Goal: Task Accomplishment & Management: Manage account settings

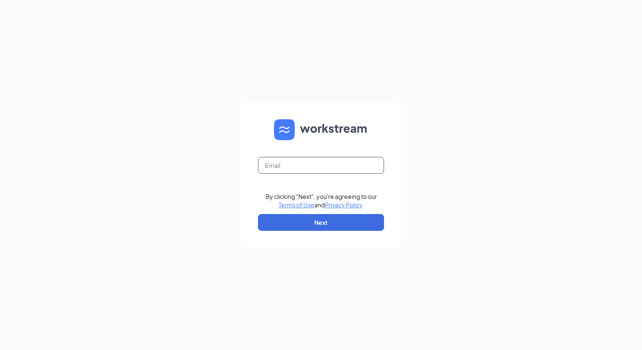
click at [279, 167] on input "text" at bounding box center [321, 165] width 126 height 17
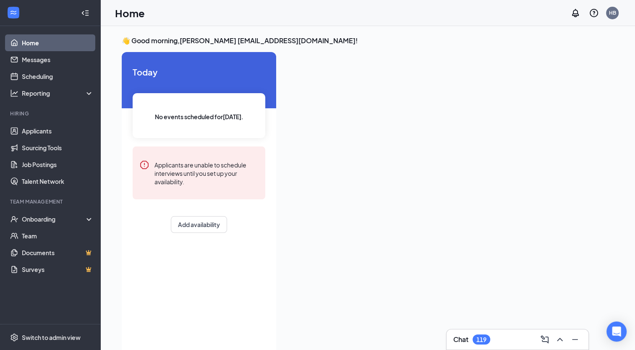
click at [144, 224] on div "Add availability" at bounding box center [199, 224] width 133 height 17
click at [47, 217] on div "Onboarding" at bounding box center [54, 219] width 65 height 8
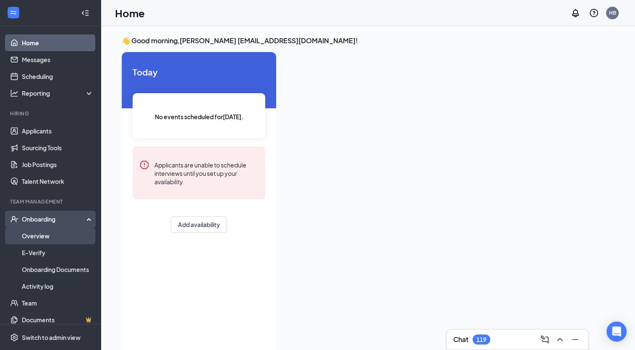
click at [41, 237] on link "Overview" at bounding box center [58, 236] width 72 height 17
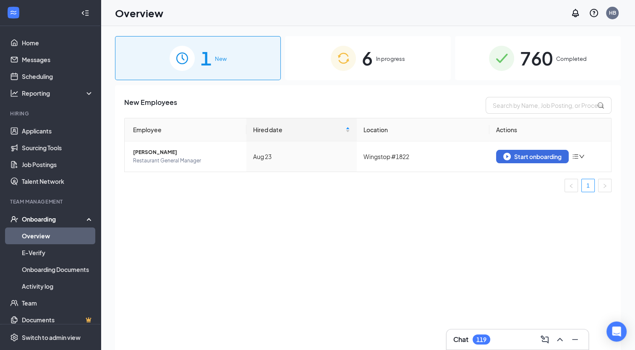
click at [385, 57] on span "In progress" at bounding box center [390, 59] width 29 height 8
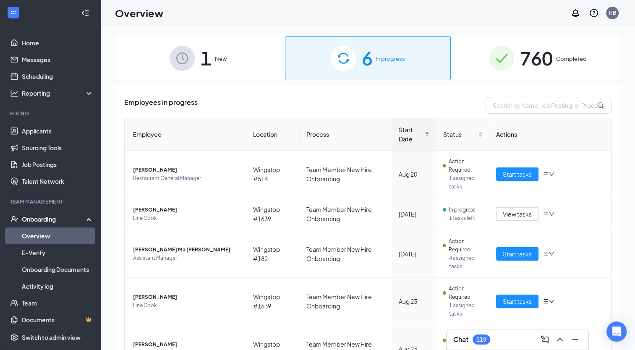
scroll to position [83, 0]
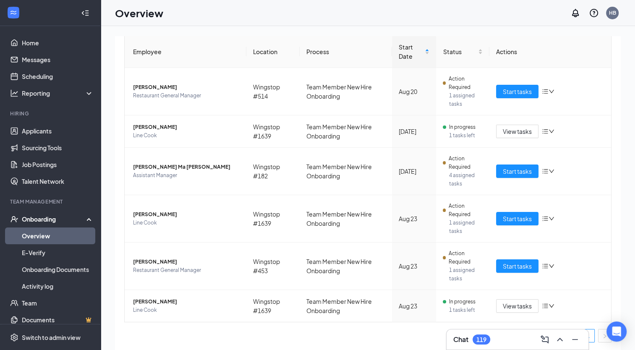
drag, startPoint x: 638, startPoint y: 330, endPoint x: 421, endPoint y: 337, distance: 217.6
click at [421, 337] on ul "1" at bounding box center [367, 335] width 487 height 13
click at [511, 266] on span "Start tasks" at bounding box center [517, 266] width 29 height 9
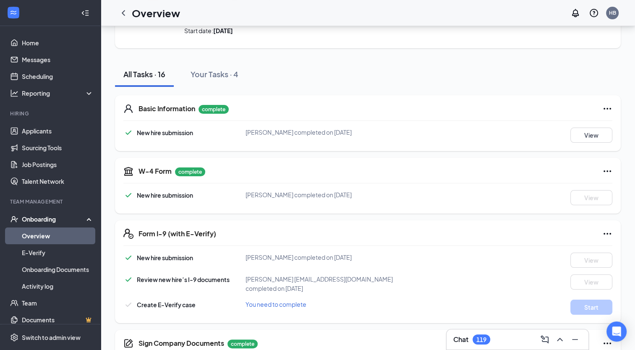
scroll to position [67, 0]
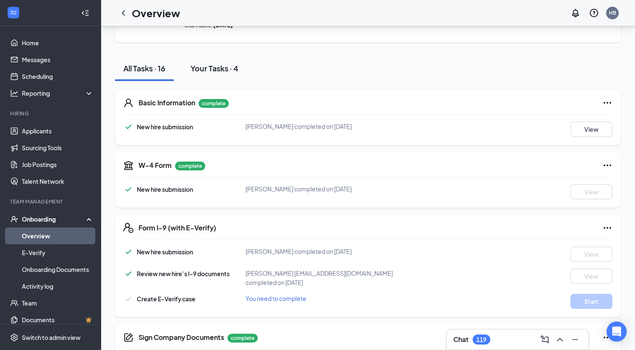
click at [225, 64] on div "Your Tasks · 4" at bounding box center [215, 68] width 48 height 10
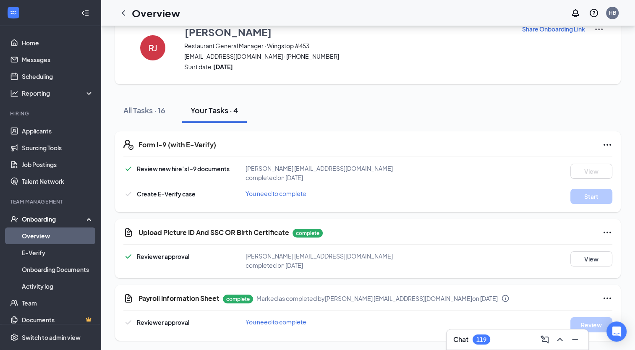
click at [629, 312] on div "[PERSON_NAME] [PERSON_NAME] Restaurant General Manager · Wingstop #453 [EMAIL_A…" at bounding box center [368, 176] width 534 height 350
click at [628, 337] on div "[PERSON_NAME] [PERSON_NAME] Restaurant General Manager · Wingstop #453 [EMAIL_A…" at bounding box center [368, 176] width 534 height 350
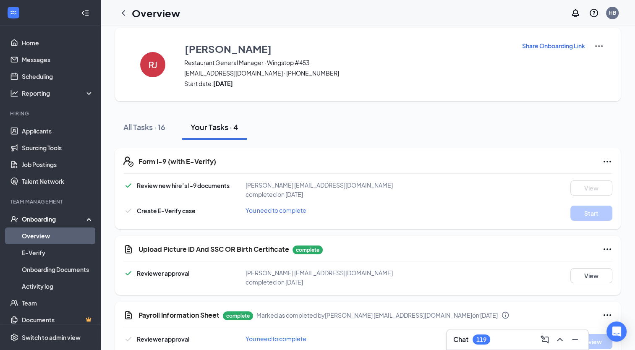
scroll to position [0, 0]
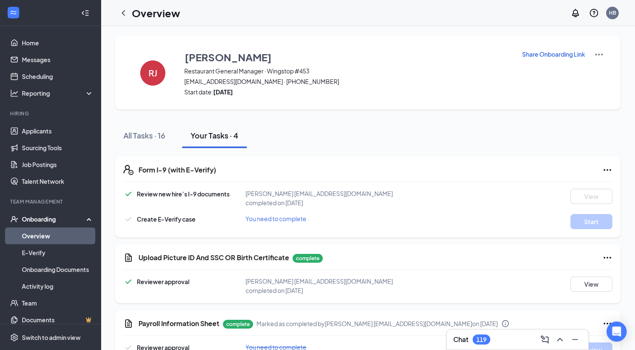
click at [627, 264] on div "[PERSON_NAME] [PERSON_NAME] Restaurant General Manager · Wingstop #453 [EMAIL_A…" at bounding box center [368, 201] width 534 height 350
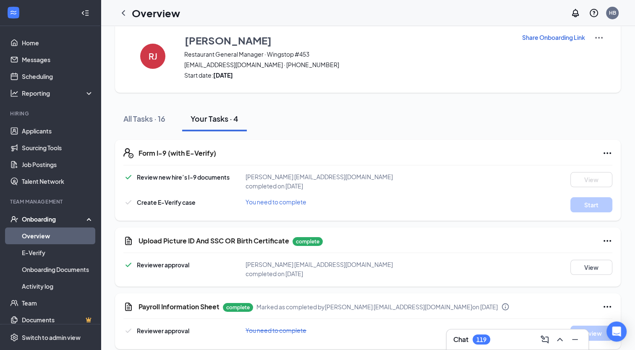
scroll to position [25, 0]
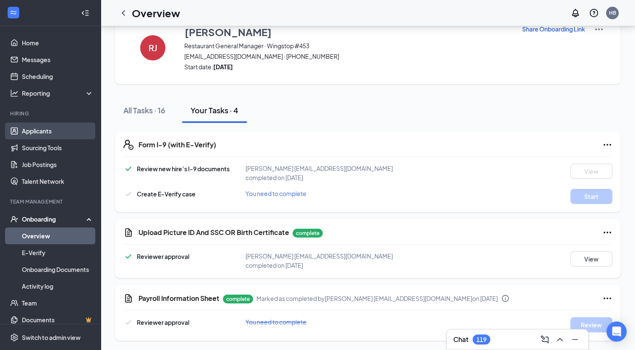
click at [36, 130] on link "Applicants" at bounding box center [58, 131] width 72 height 17
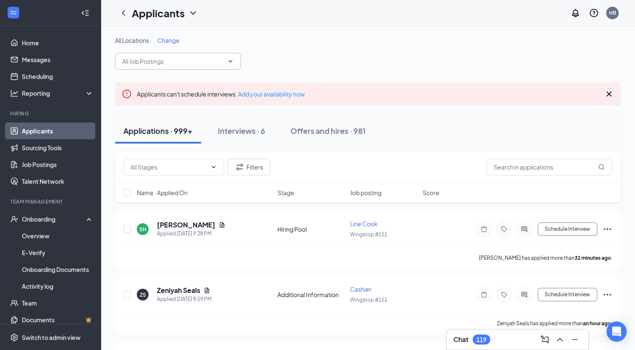
click at [231, 60] on icon "ChevronDown" at bounding box center [230, 61] width 7 height 7
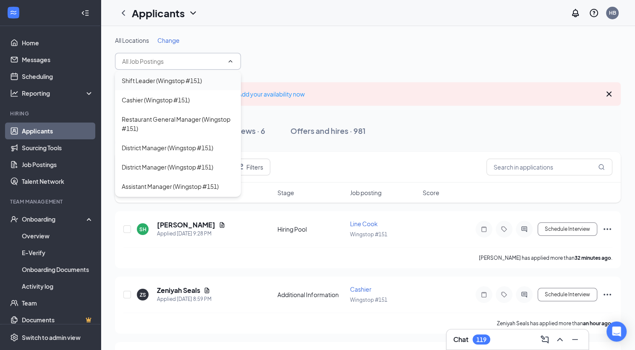
click at [200, 84] on div "Shift Leader (Wingstop #151)" at bounding box center [162, 80] width 80 height 9
type input "Shift Leader (Wingstop #151)"
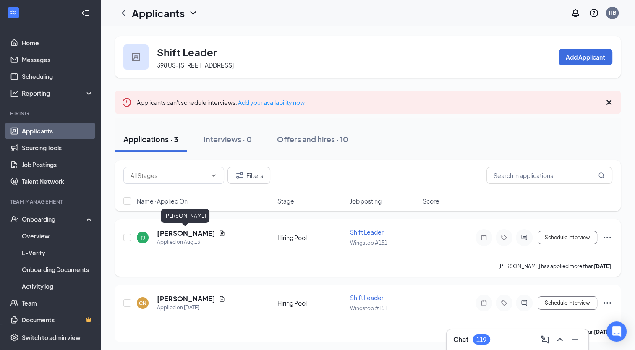
click at [188, 233] on h5 "[PERSON_NAME]" at bounding box center [186, 233] width 58 height 9
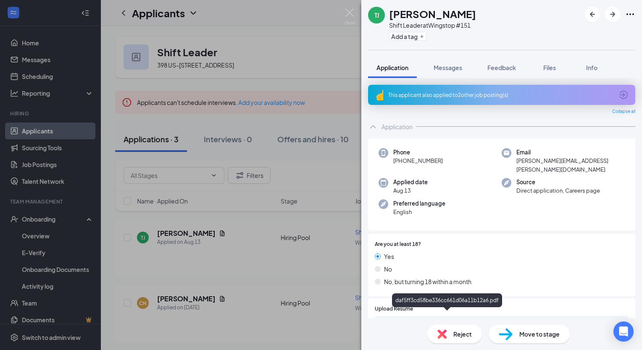
click at [460, 321] on div "daf5ff3cd58be336cc661d06a11b12a6.pdf" at bounding box center [449, 324] width 118 height 7
click at [324, 63] on div "TJ [PERSON_NAME] Shift Leader at Wingstop #151 Add a tag Application Messages F…" at bounding box center [321, 175] width 642 height 350
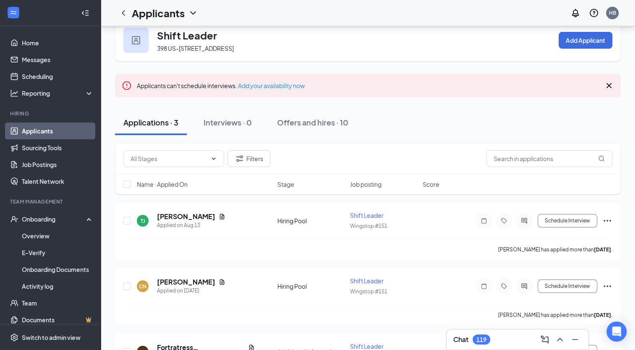
scroll to position [64, 0]
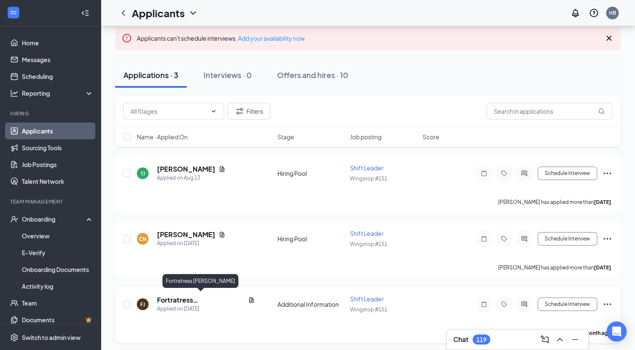
click at [204, 300] on h5 "Fortratress [PERSON_NAME]" at bounding box center [201, 300] width 88 height 9
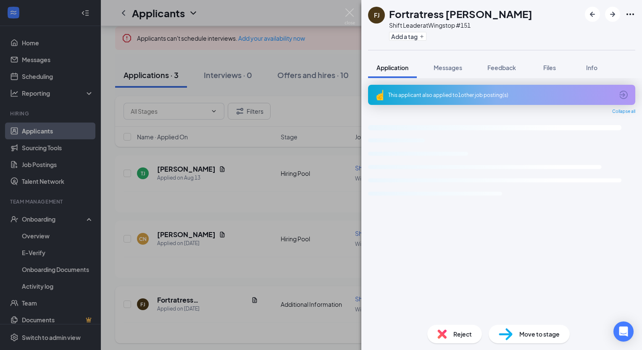
click at [204, 300] on div "FJ Fortratress [PERSON_NAME] Shift Leader at Wingstop #151 Add a tag Applicatio…" at bounding box center [321, 175] width 642 height 350
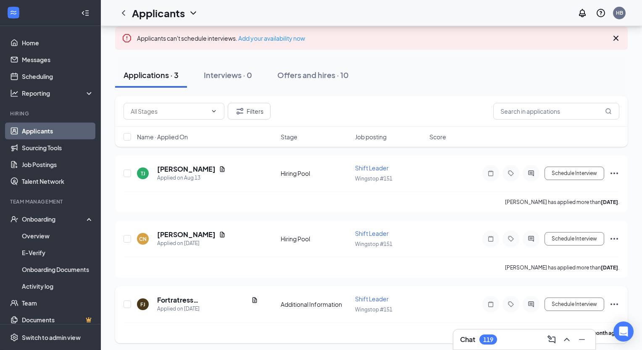
click at [204, 300] on h5 "Fortratress [PERSON_NAME]" at bounding box center [202, 300] width 91 height 9
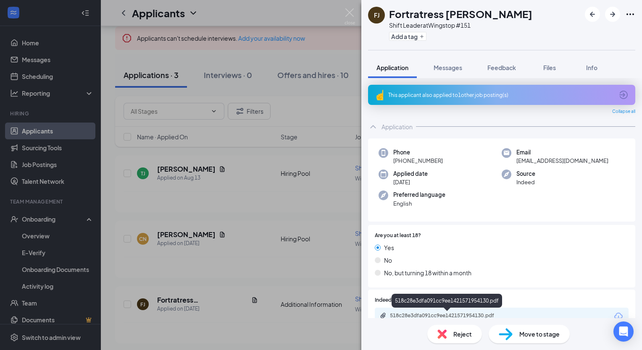
click at [425, 316] on div "518c28e3dfa091cc9ee1421571954130.pdf" at bounding box center [449, 315] width 118 height 7
click at [289, 274] on div "FJ Fortratress [PERSON_NAME] Shift Leader at Wingstop #151 Add a tag Applicatio…" at bounding box center [321, 175] width 642 height 350
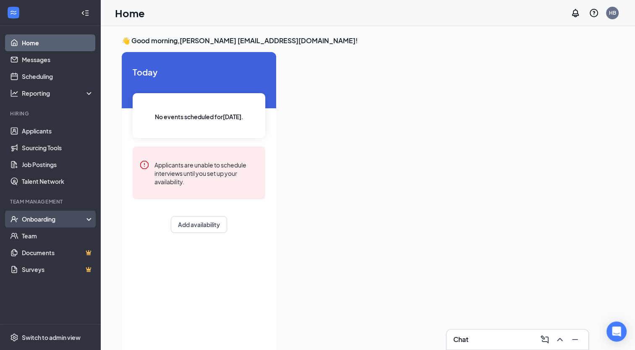
click at [49, 216] on div "Onboarding" at bounding box center [54, 219] width 65 height 8
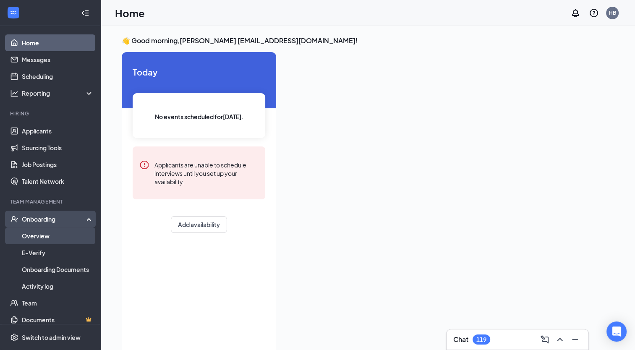
click at [46, 235] on link "Overview" at bounding box center [58, 236] width 72 height 17
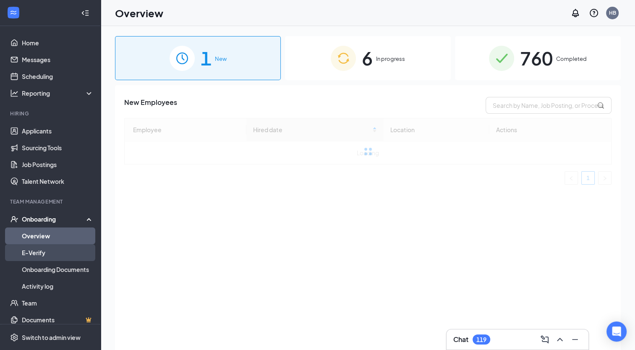
click at [49, 252] on link "E-Verify" at bounding box center [58, 252] width 72 height 17
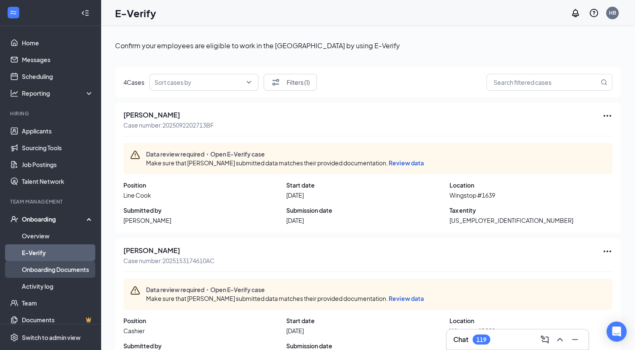
click at [54, 271] on link "Onboarding Documents" at bounding box center [58, 269] width 72 height 17
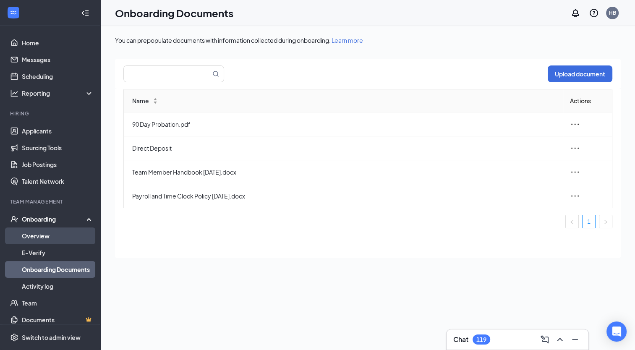
click at [49, 237] on link "Overview" at bounding box center [58, 236] width 72 height 17
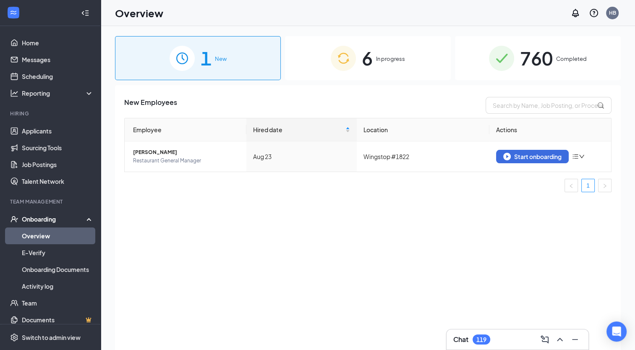
click at [373, 61] on span "6" at bounding box center [367, 58] width 11 height 29
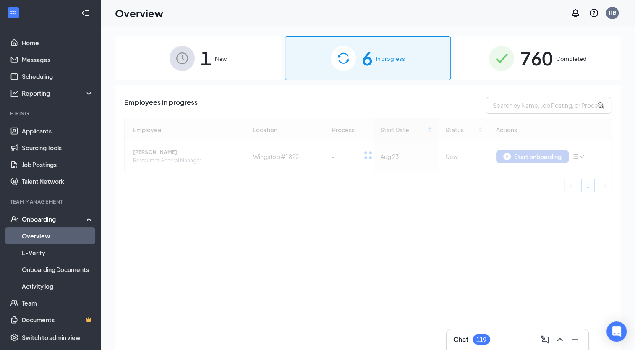
click at [373, 61] on div "6 In progress" at bounding box center [368, 58] width 166 height 44
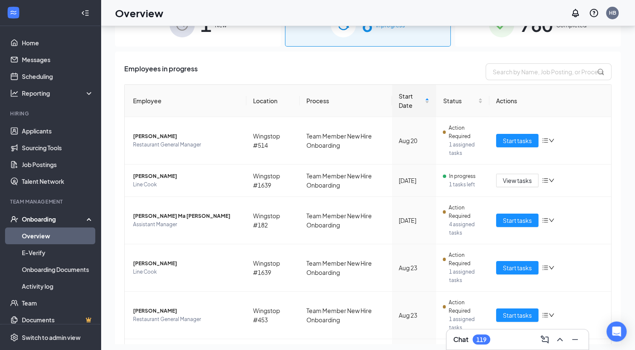
scroll to position [38, 0]
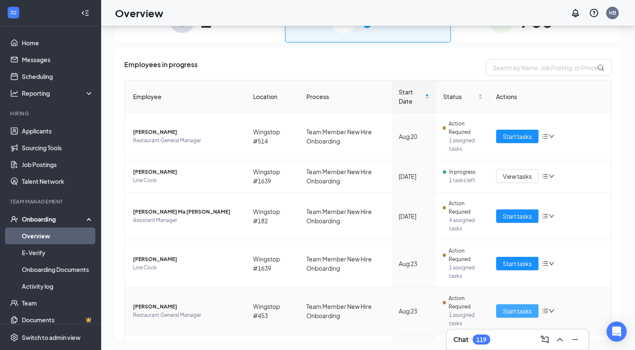
click at [506, 312] on span "Start tasks" at bounding box center [517, 310] width 29 height 9
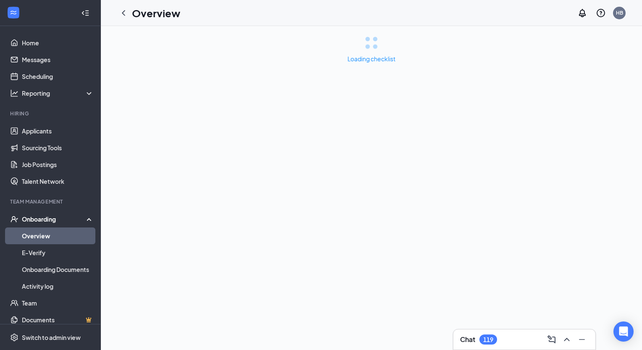
click at [506, 312] on div "Loading checklist" at bounding box center [371, 188] width 541 height 324
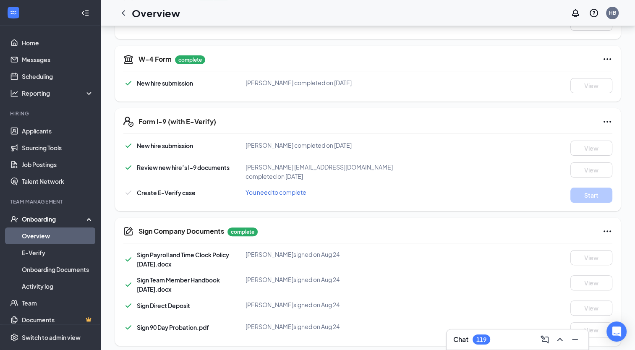
scroll to position [190, 0]
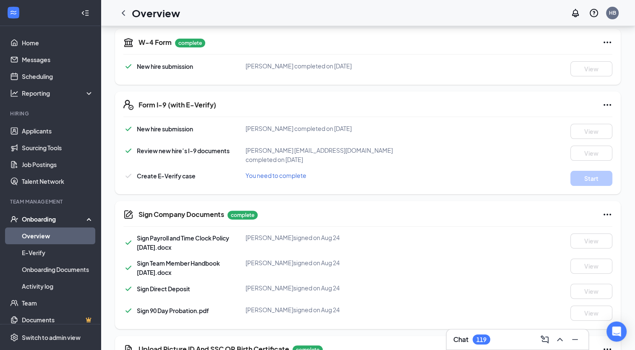
click at [608, 104] on icon "Ellipses" at bounding box center [607, 105] width 10 height 10
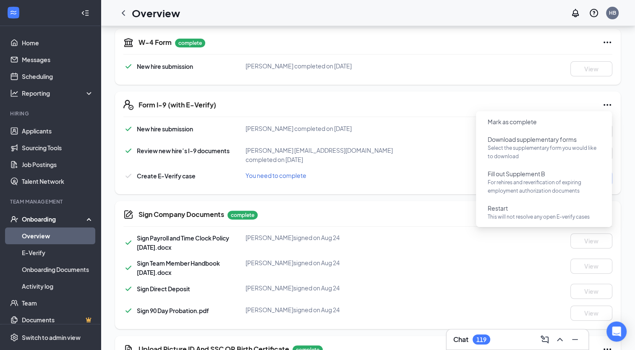
click at [453, 161] on div "Review new hire’s I-9 documents Harold Baileyhb93@yahoo.com completed on Aug 25…" at bounding box center [367, 155] width 489 height 18
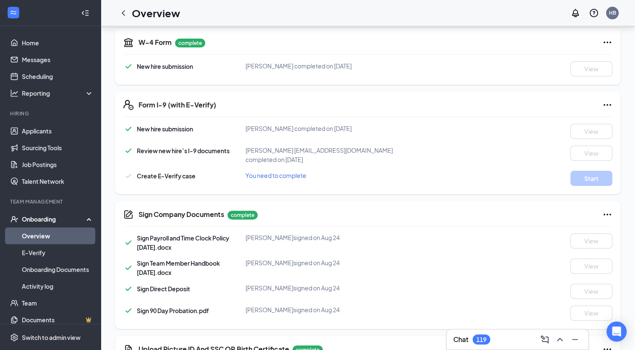
scroll to position [497, 0]
